Goal: Task Accomplishment & Management: Use online tool/utility

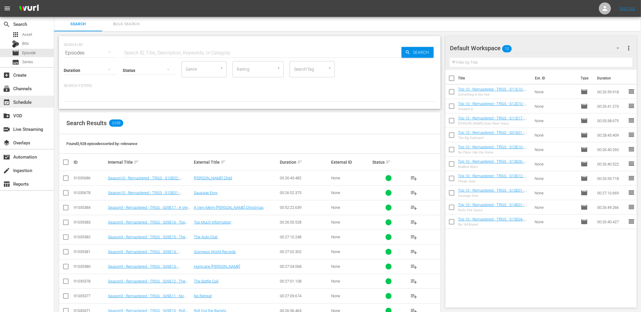
click at [35, 99] on div "event_available Schedule" at bounding box center [27, 102] width 54 height 12
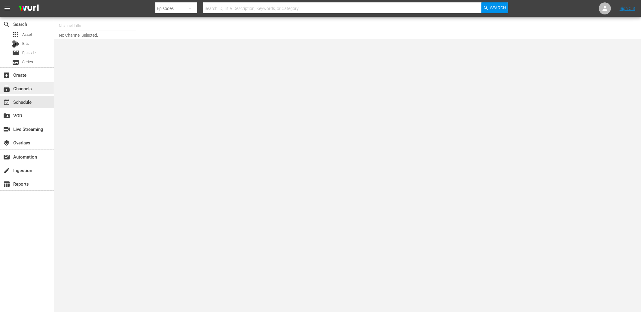
click at [30, 85] on div "subscriptions Channels" at bounding box center [17, 87] width 34 height 5
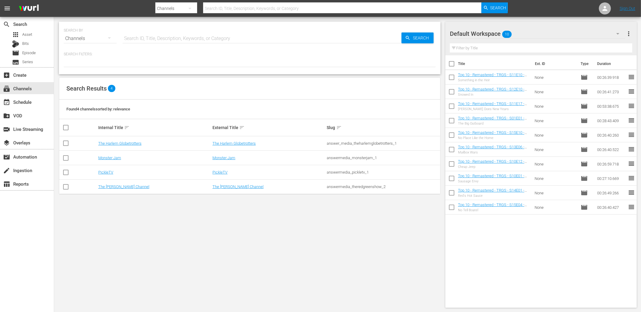
click at [105, 160] on td "Monster Jam" at bounding box center [154, 158] width 114 height 14
click at [105, 159] on link "Monster Jam" at bounding box center [109, 157] width 23 height 5
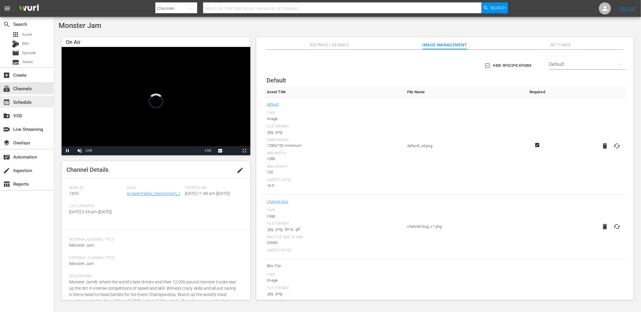
click at [26, 104] on div "event_available Schedule" at bounding box center [17, 100] width 34 height 5
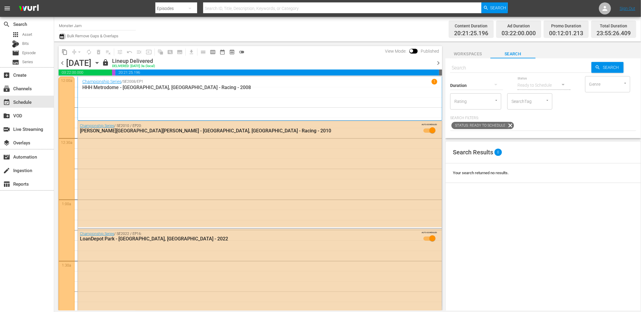
click at [62, 40] on icon "button" at bounding box center [62, 36] width 6 height 7
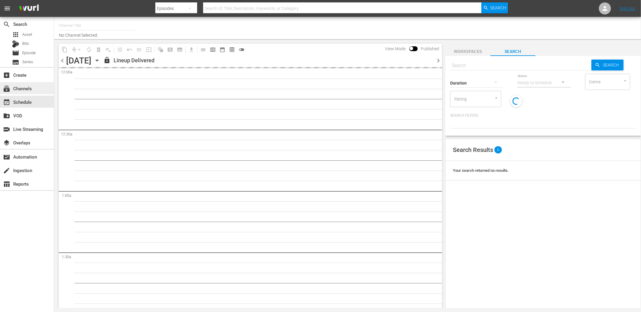
type input "Monster Jam (1693)"
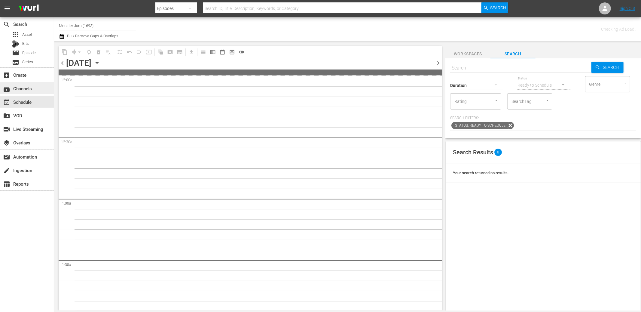
click at [34, 90] on div "subscriptions Channels" at bounding box center [27, 88] width 54 height 12
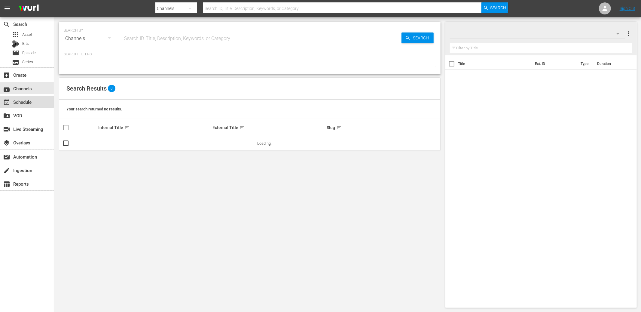
click at [32, 98] on div "event_available Schedule" at bounding box center [17, 100] width 34 height 5
